Goal: Transaction & Acquisition: Purchase product/service

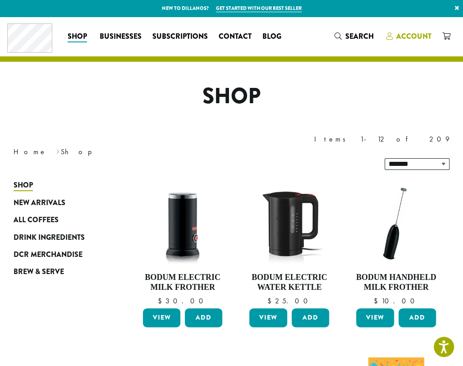
click at [421, 37] on span "Account" at bounding box center [413, 36] width 35 height 10
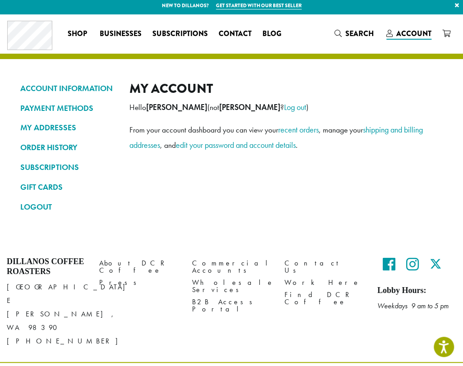
scroll to position [3, 0]
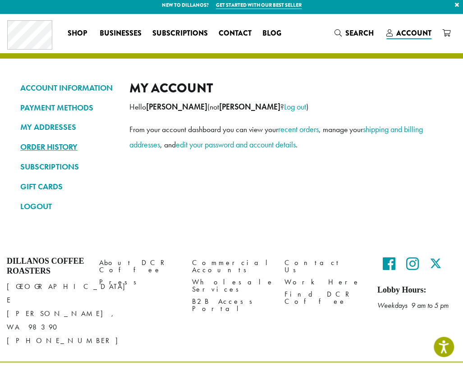
click at [73, 147] on link "ORDER HISTORY" at bounding box center [68, 146] width 96 height 15
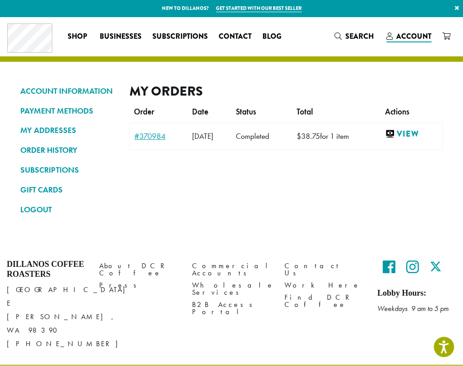
click at [150, 138] on link "#370984" at bounding box center [158, 136] width 49 height 8
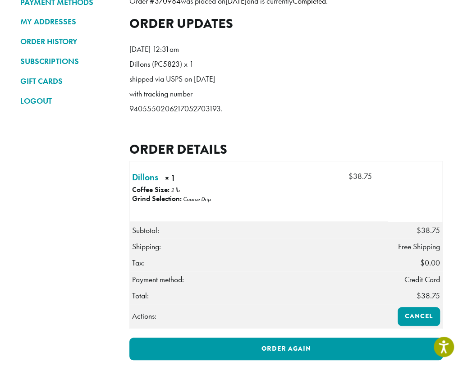
scroll to position [150, 0]
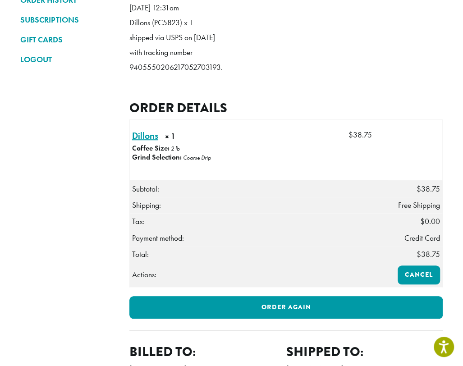
click at [142, 142] on link "Dillons × 1" at bounding box center [145, 136] width 26 height 14
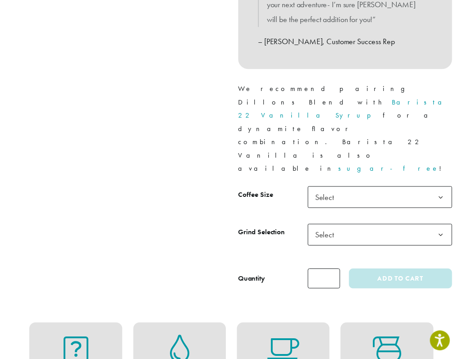
scroll to position [375, 0]
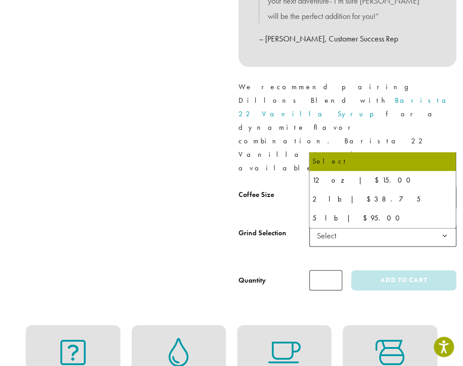
click at [379, 186] on span "Select" at bounding box center [382, 197] width 147 height 22
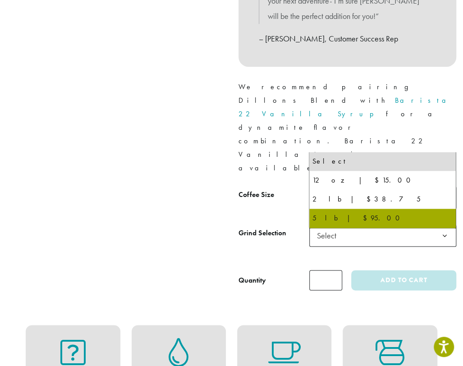
select select "**********"
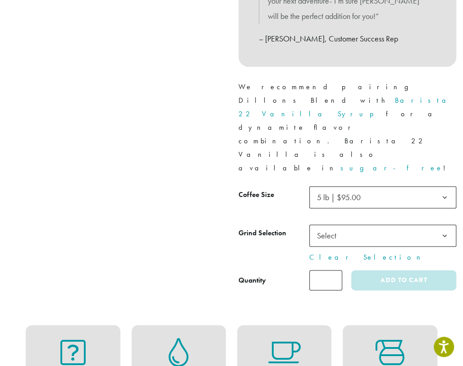
click at [366, 224] on span "Select" at bounding box center [382, 235] width 147 height 22
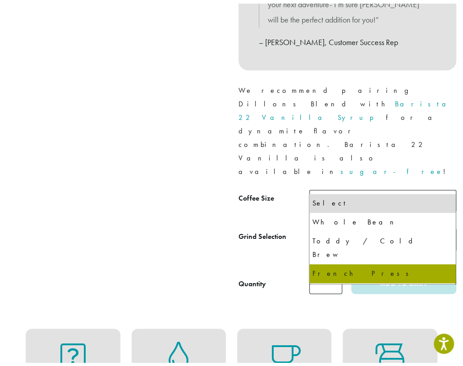
scroll to position [61, 0]
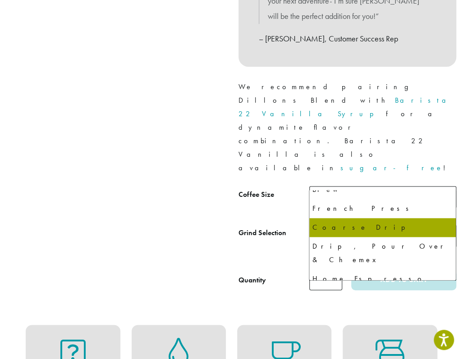
select select "**********"
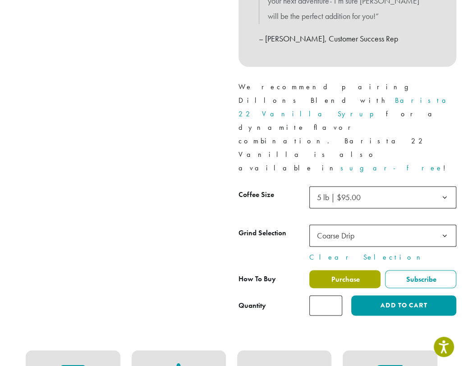
click at [344, 270] on label "Purchase" at bounding box center [344, 279] width 71 height 18
click at [350, 274] on span "Purchase" at bounding box center [345, 278] width 30 height 9
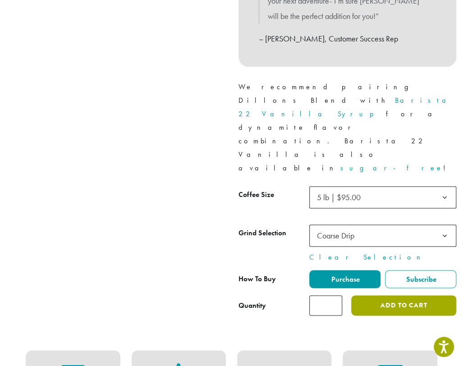
click at [401, 295] on button "Add to cart" at bounding box center [403, 305] width 105 height 20
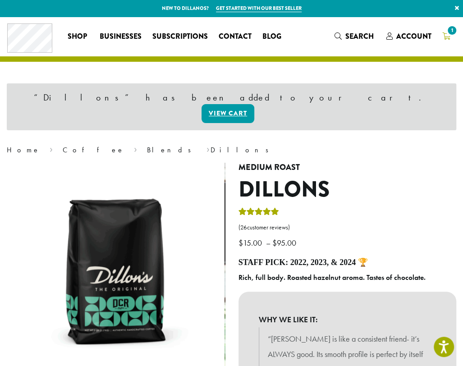
click at [446, 36] on icon "1" at bounding box center [446, 35] width 8 height 7
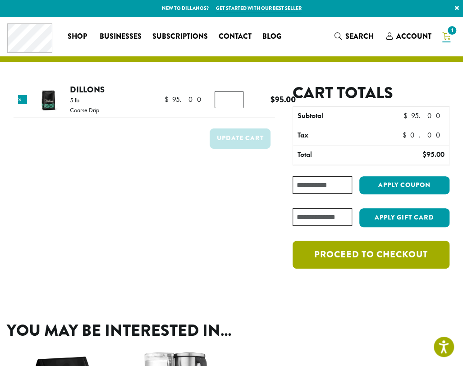
click at [372, 255] on link "Proceed to checkout" at bounding box center [370, 255] width 157 height 28
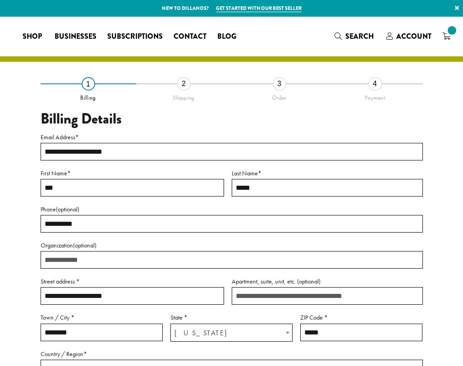
select select "**"
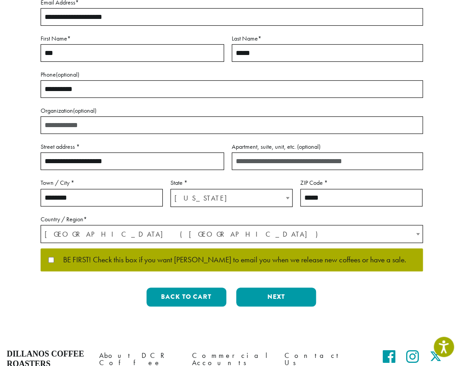
scroll to position [150, 0]
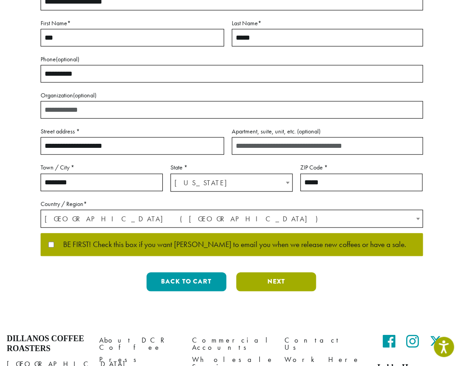
click at [278, 282] on button "Next" at bounding box center [276, 281] width 80 height 19
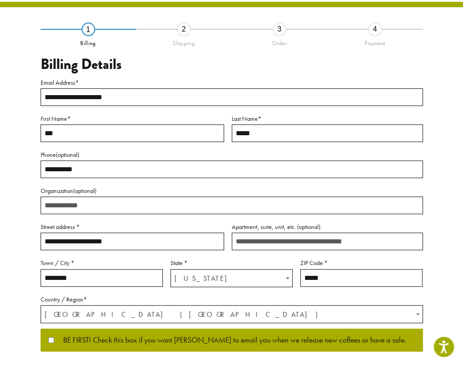
scroll to position [22, 0]
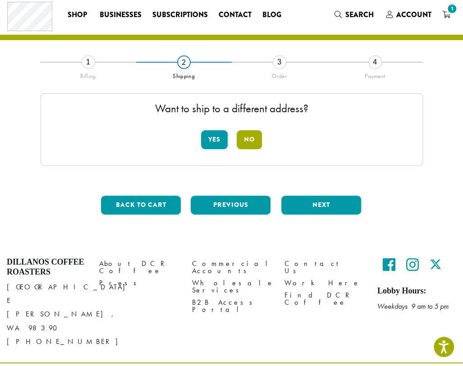
click at [254, 141] on button "No" at bounding box center [249, 139] width 25 height 19
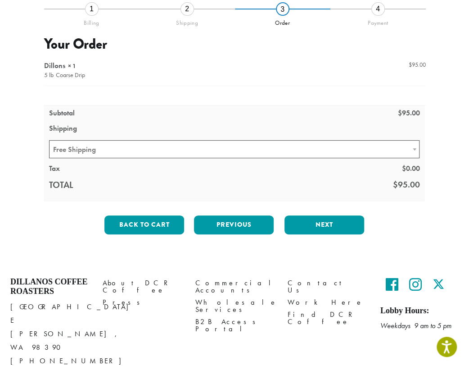
scroll to position [94, 0]
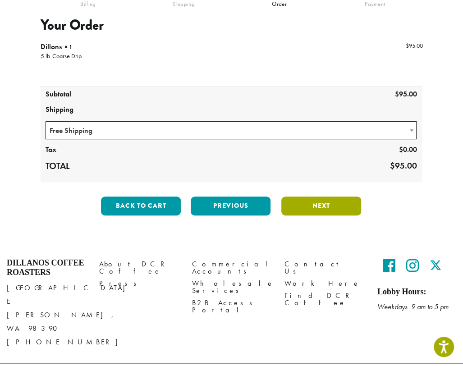
click at [310, 205] on button "Next" at bounding box center [321, 205] width 80 height 19
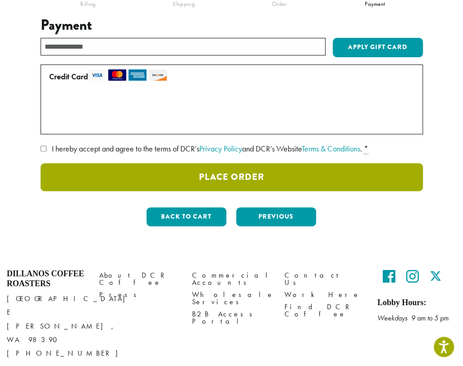
click at [247, 174] on button "Place Order" at bounding box center [232, 177] width 382 height 28
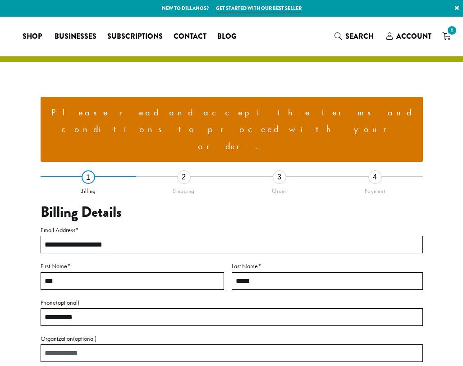
select select "**"
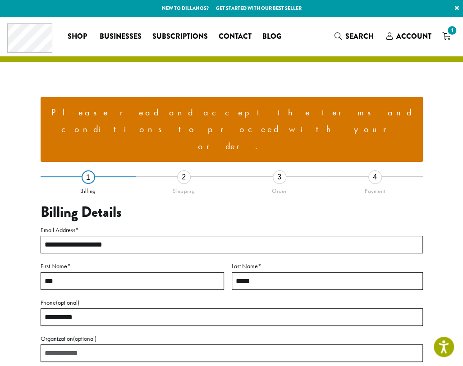
scroll to position [286, 0]
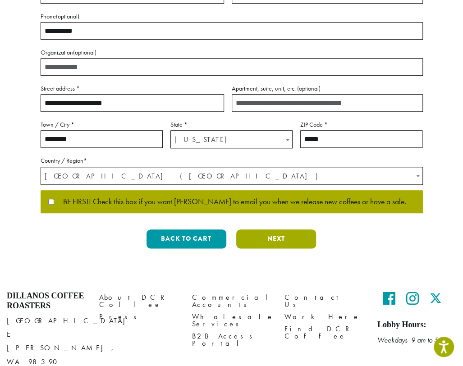
click at [285, 229] on button "Next" at bounding box center [276, 238] width 80 height 19
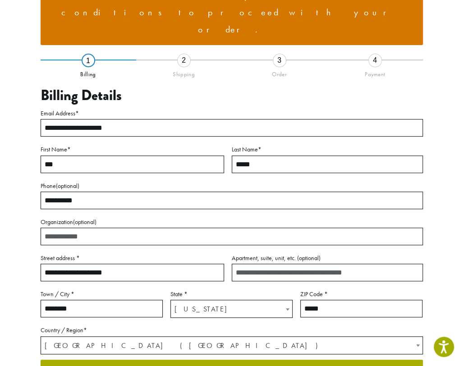
scroll to position [81, 0]
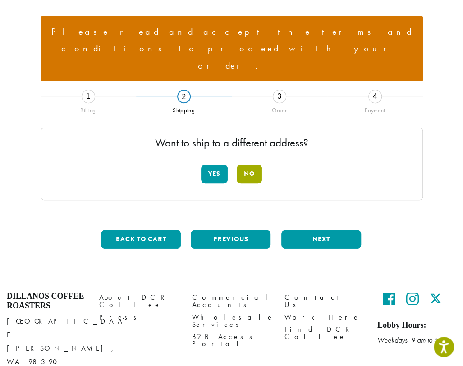
click at [250, 164] on button "No" at bounding box center [249, 173] width 25 height 19
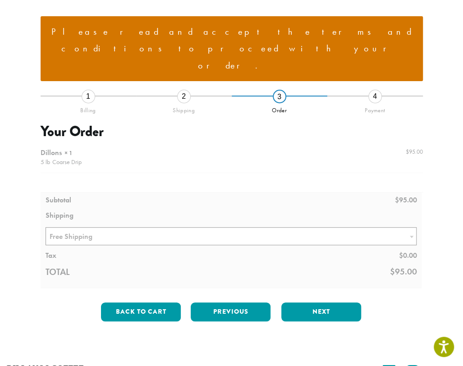
scroll to position [153, 0]
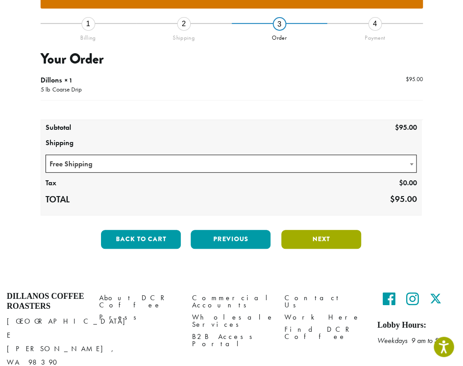
click at [318, 230] on button "Next" at bounding box center [321, 239] width 80 height 19
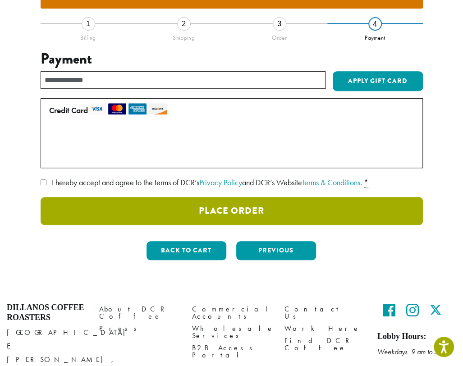
click at [243, 197] on button "Place Order" at bounding box center [232, 211] width 382 height 28
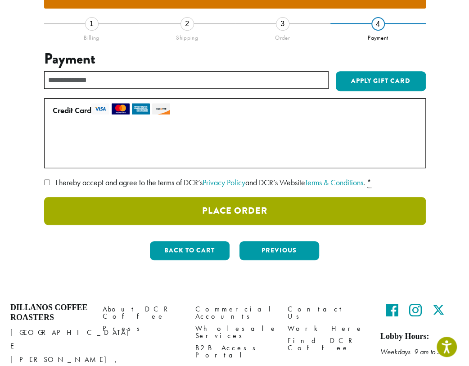
scroll to position [105, 0]
